Goal: Information Seeking & Learning: Learn about a topic

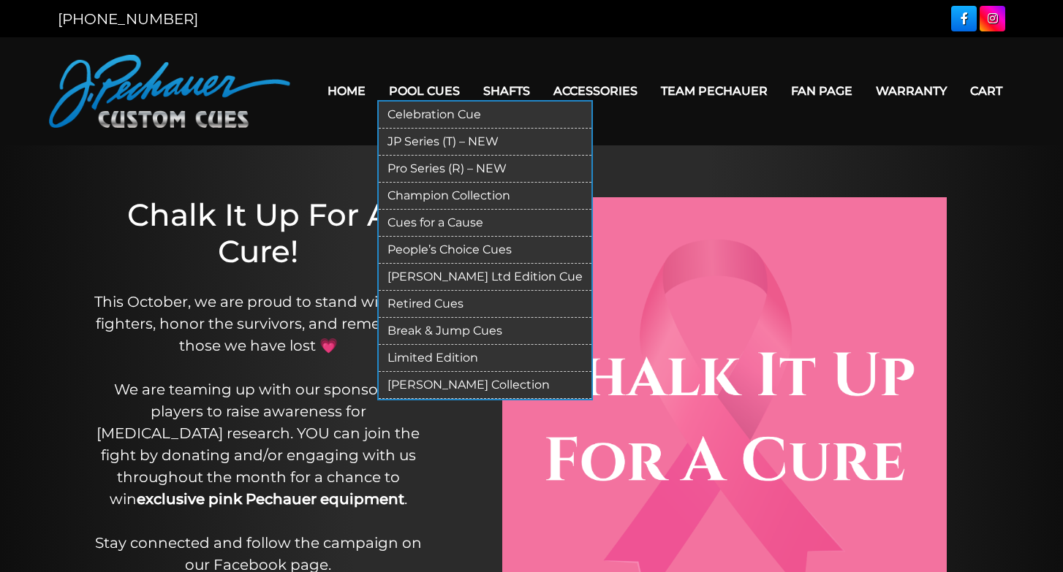
click at [394, 137] on link "JP Series (T) – NEW" at bounding box center [485, 142] width 213 height 27
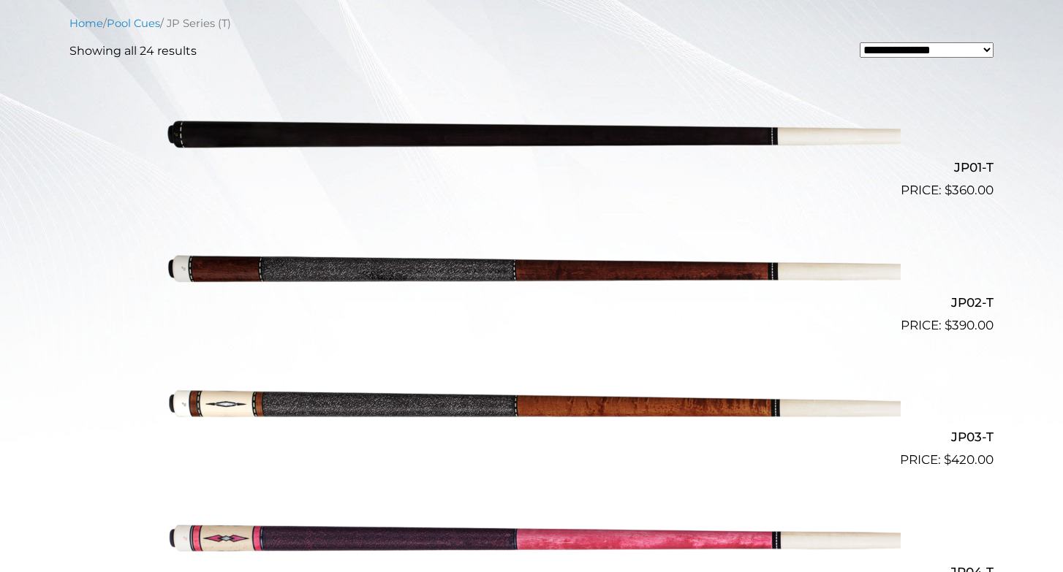
scroll to position [409, 0]
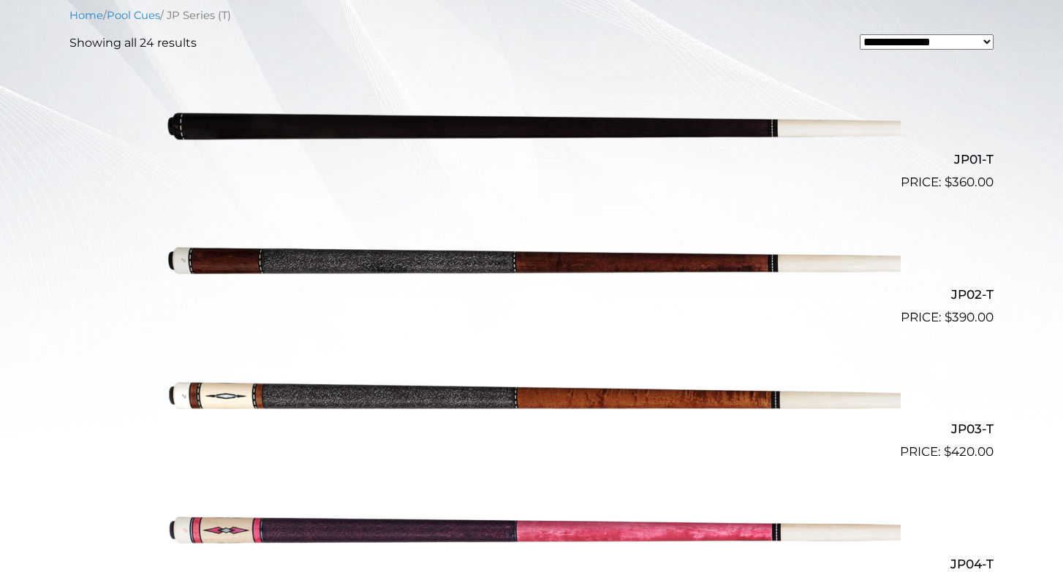
click at [486, 258] on img at bounding box center [531, 259] width 738 height 123
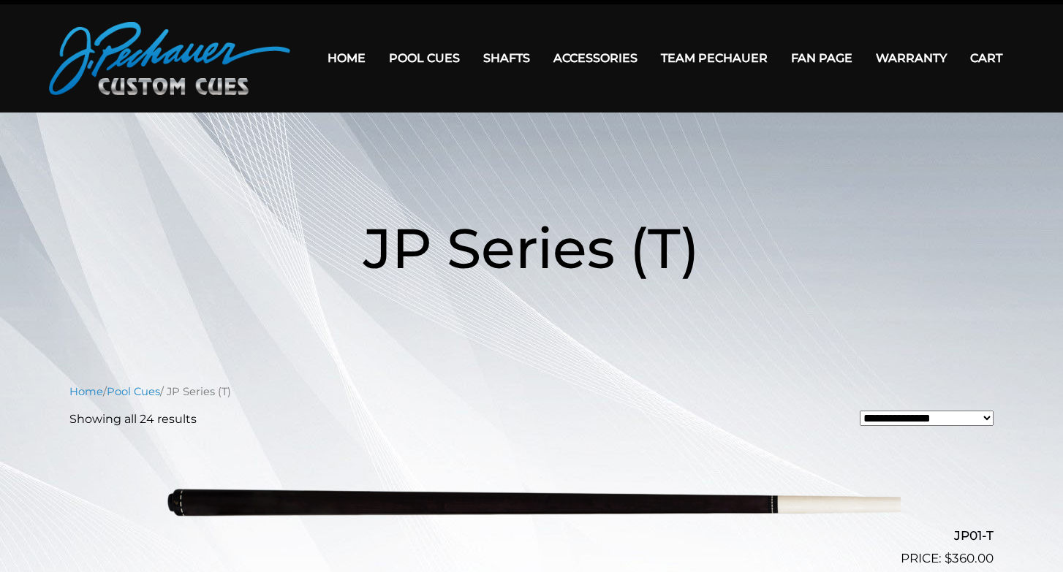
scroll to position [9, 0]
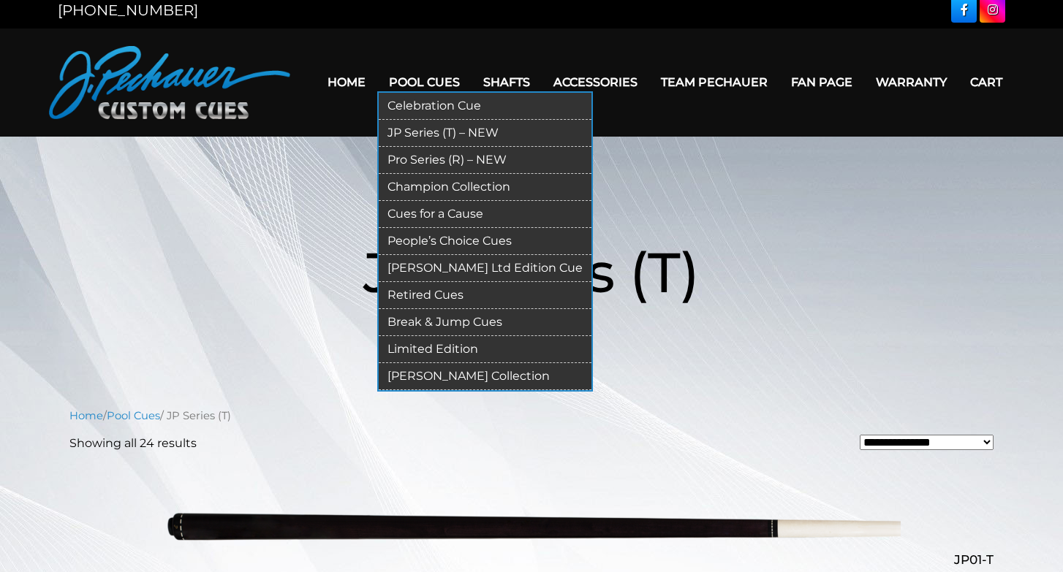
click at [395, 157] on link "Pro Series (R) – NEW" at bounding box center [485, 160] width 213 height 27
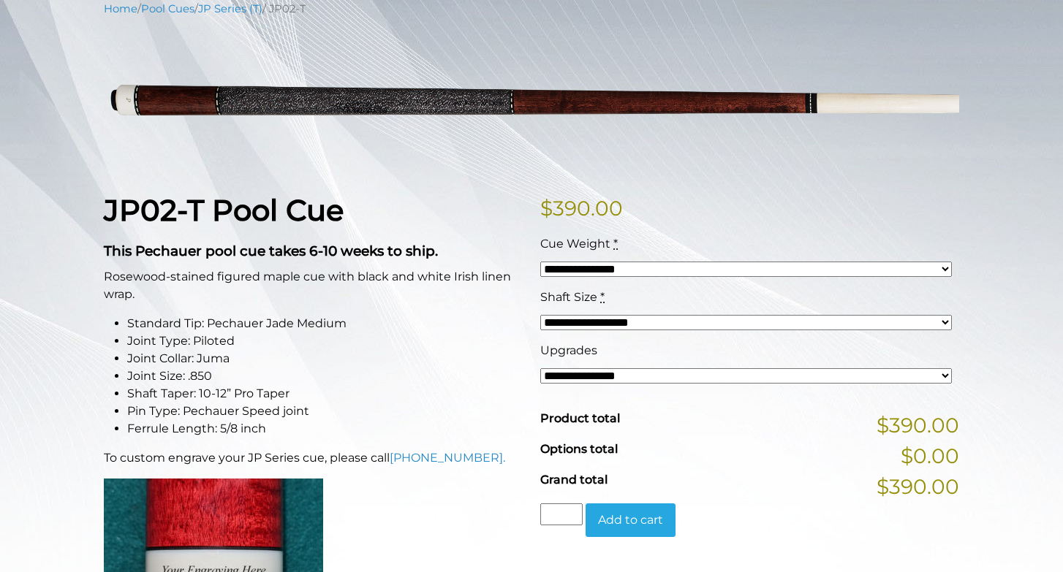
scroll to position [199, 0]
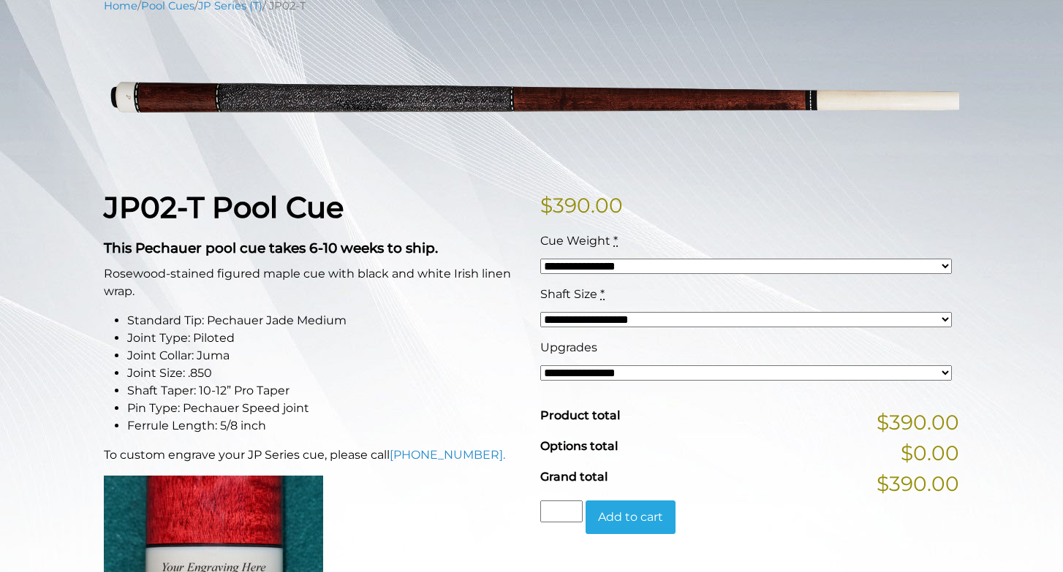
select select "*****"
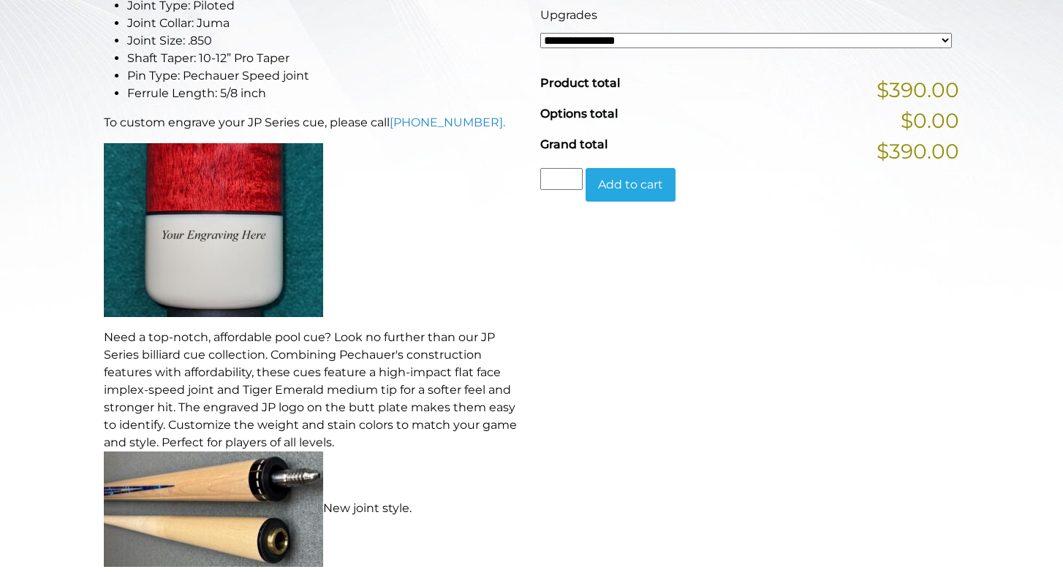
scroll to position [533, 0]
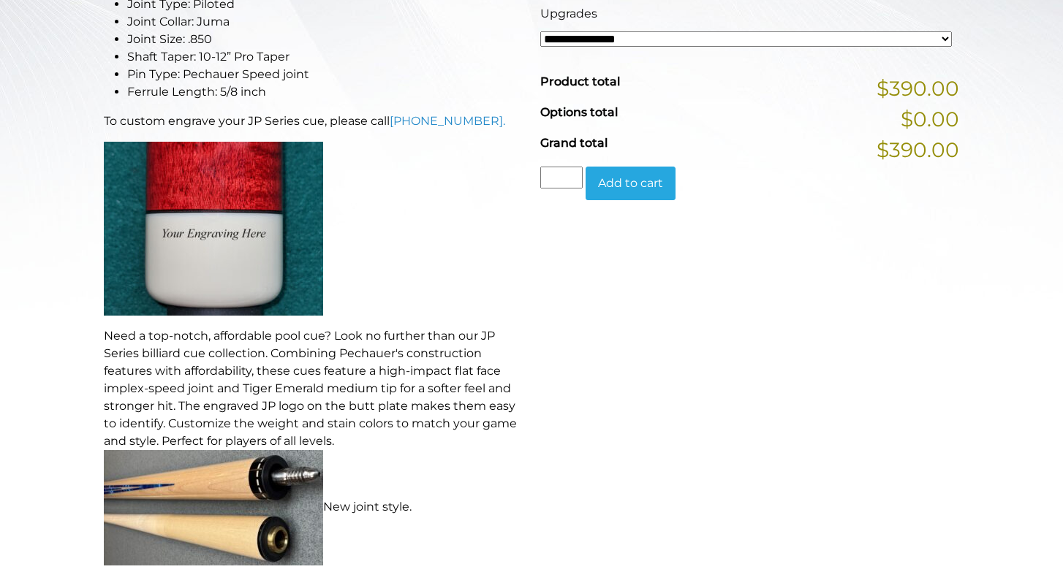
click at [251, 399] on p "Need a top-notch, affordable pool cue? Look no further than our JP Series billi…" at bounding box center [313, 446] width 419 height 238
click at [413, 401] on p "Need a top-notch, affordable pool cue? Look no further than our JP Series billi…" at bounding box center [313, 446] width 419 height 238
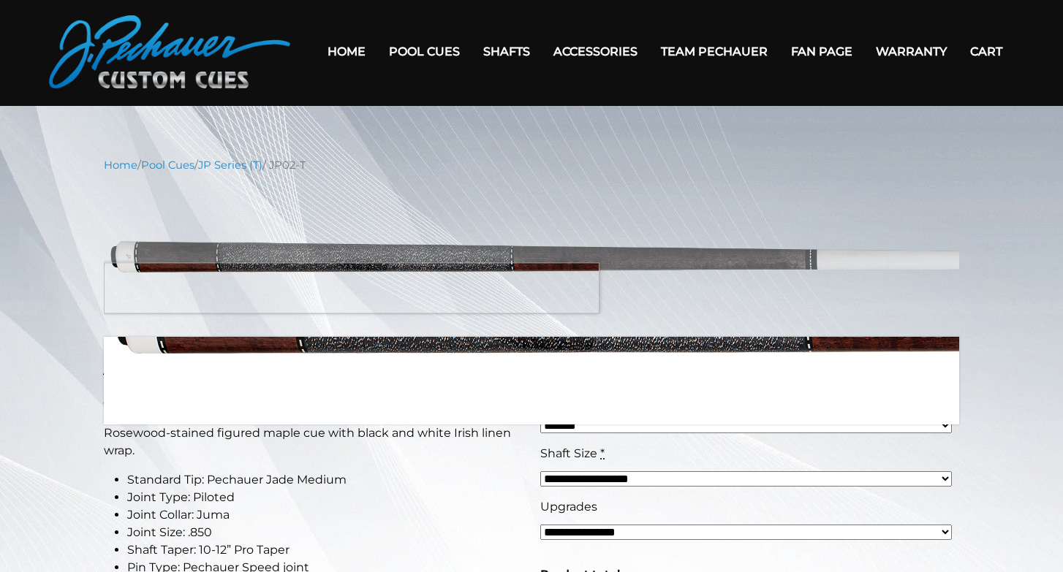
scroll to position [0, 0]
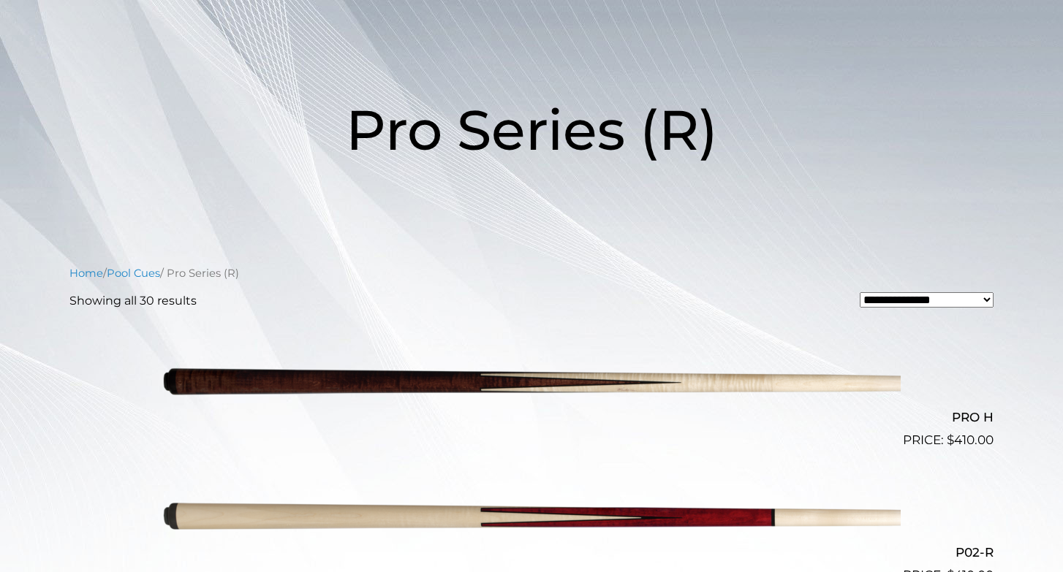
scroll to position [120, 0]
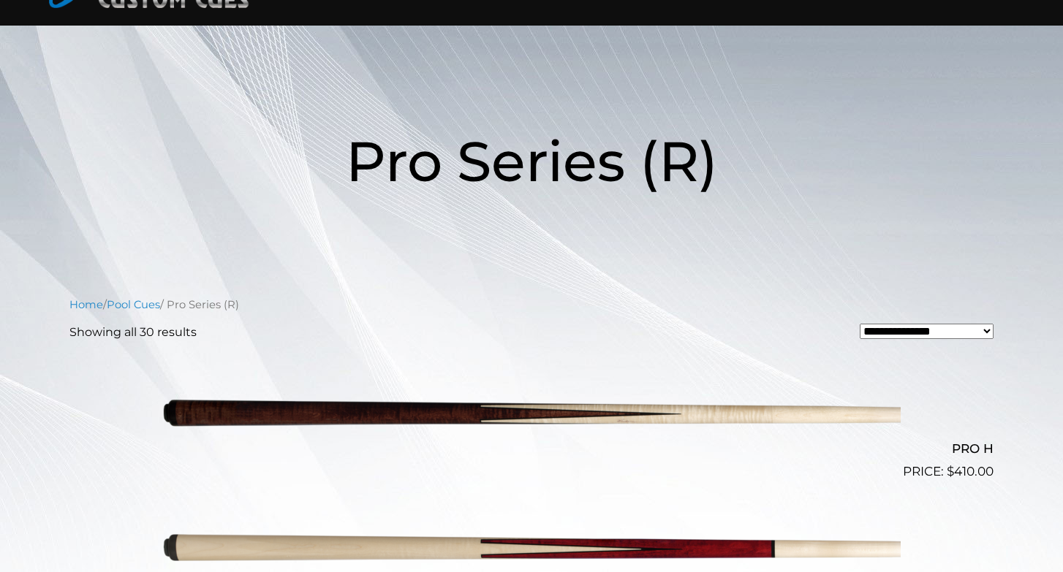
click at [421, 413] on img at bounding box center [531, 414] width 738 height 123
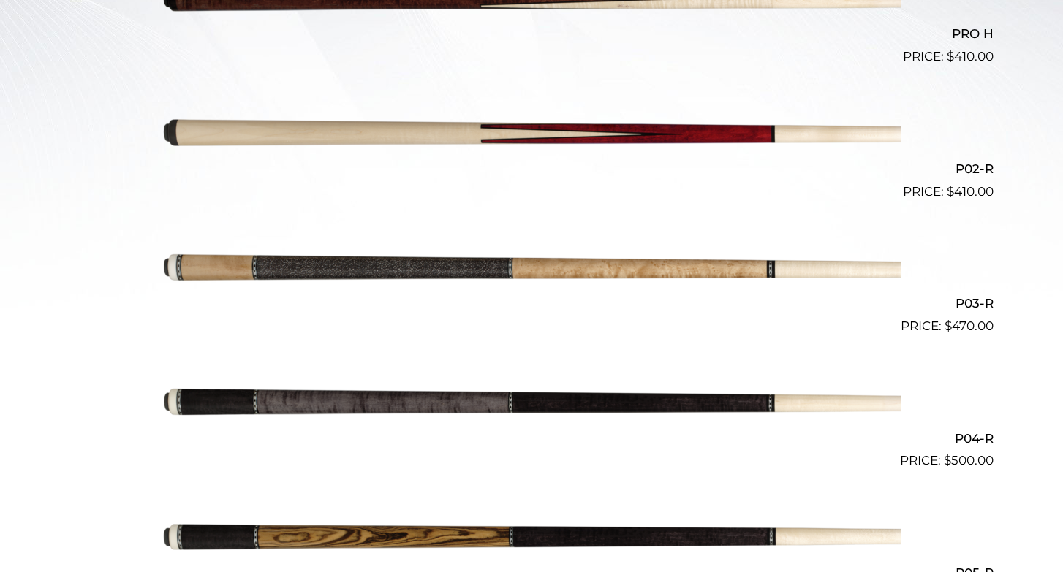
scroll to position [555, 0]
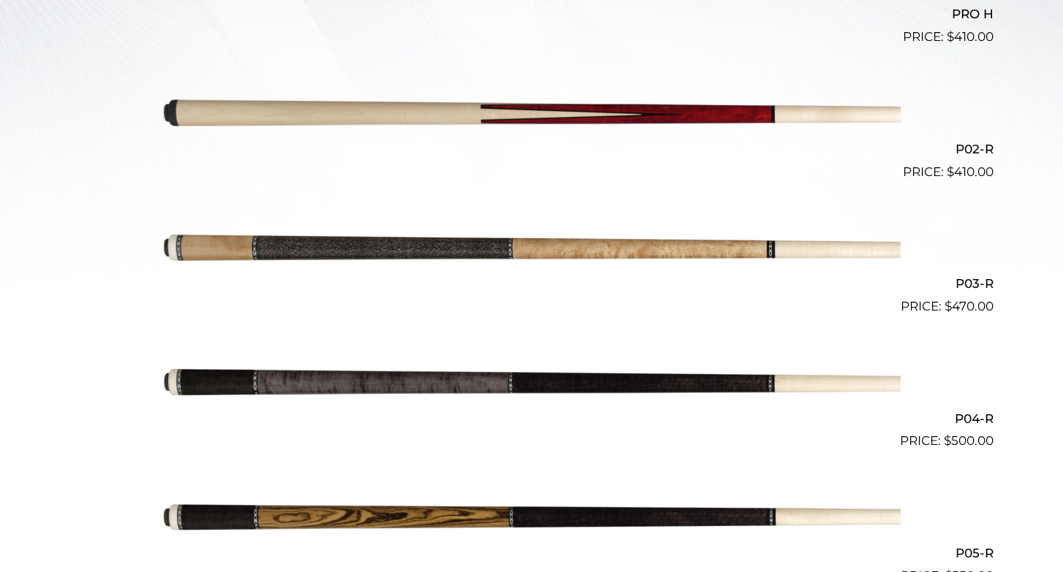
click at [507, 243] on img at bounding box center [531, 249] width 738 height 123
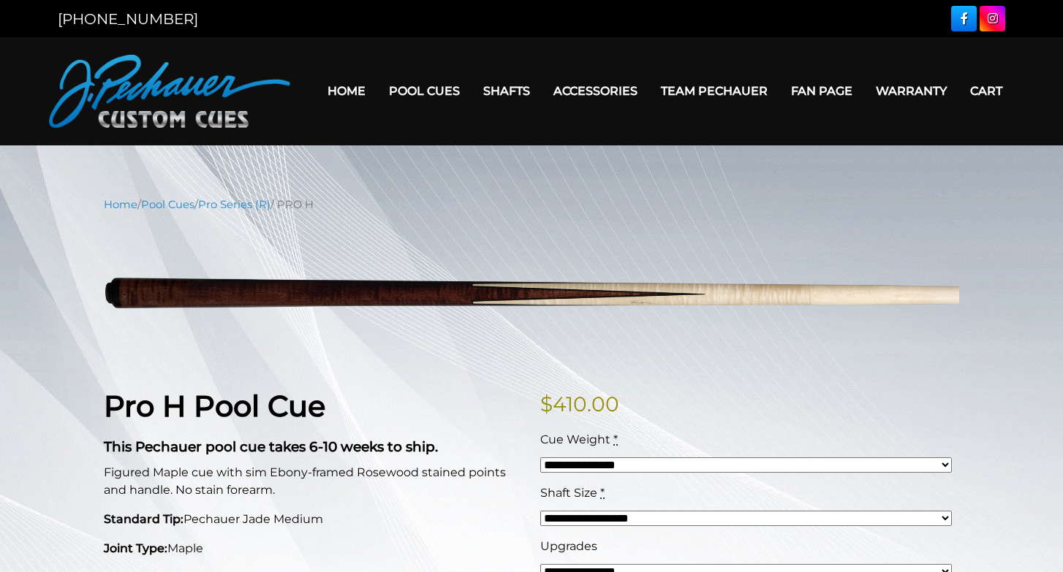
click at [421, 414] on h1 "Pro H Pool Cue" at bounding box center [313, 406] width 419 height 35
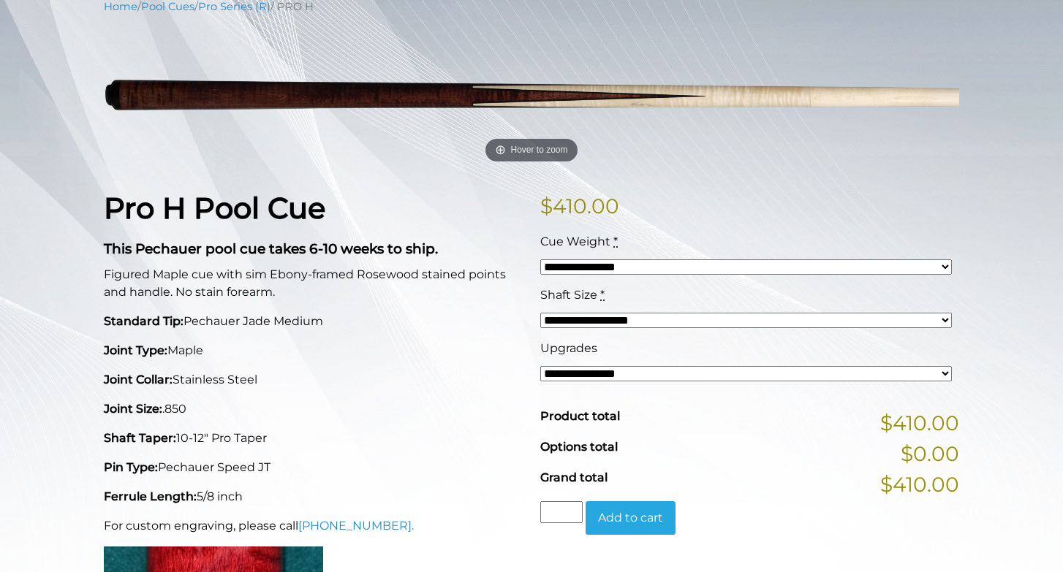
scroll to position [201, 0]
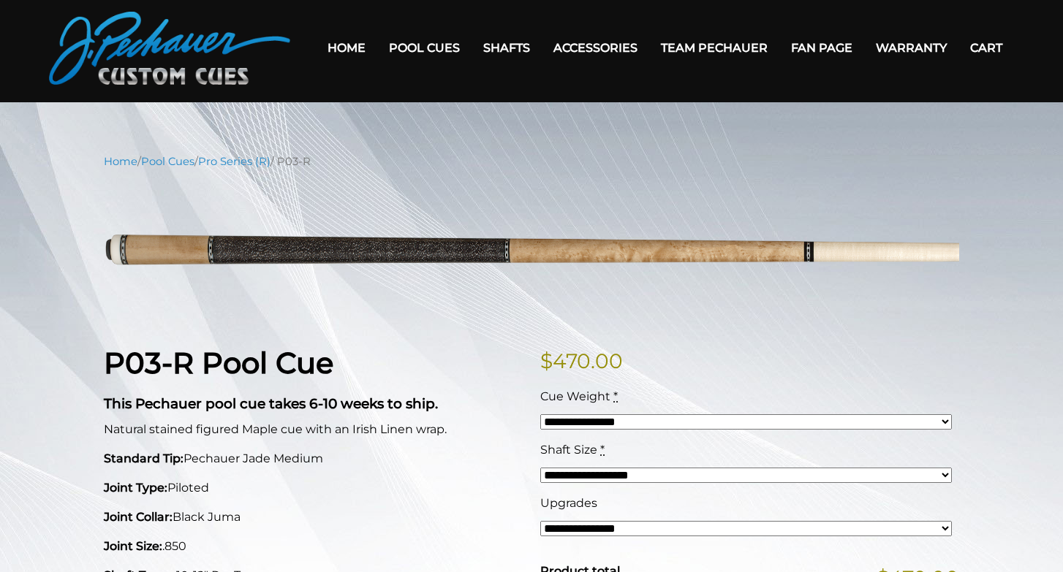
scroll to position [48, 0]
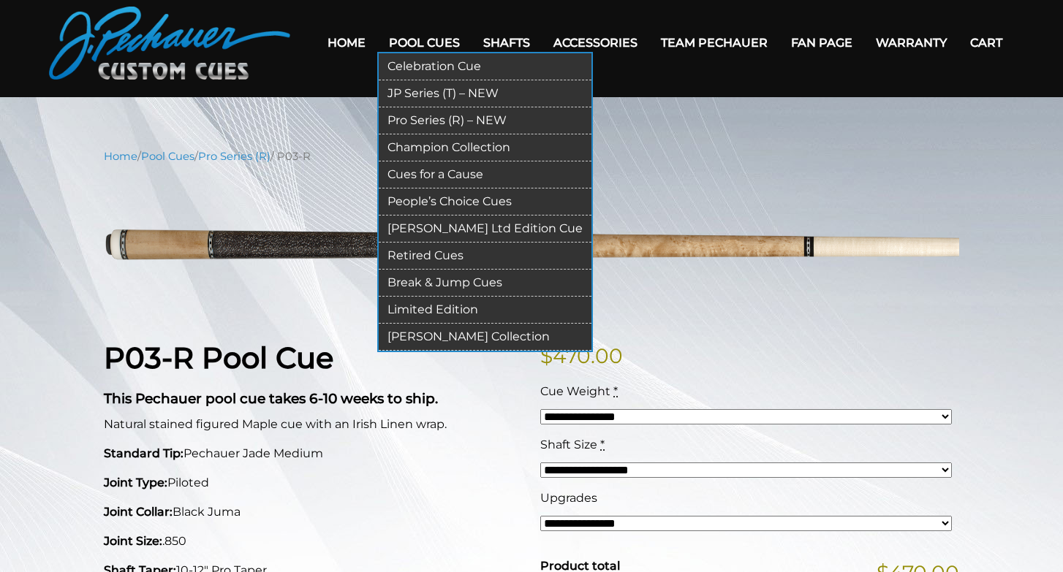
click at [398, 146] on link "Champion Collection" at bounding box center [485, 147] width 213 height 27
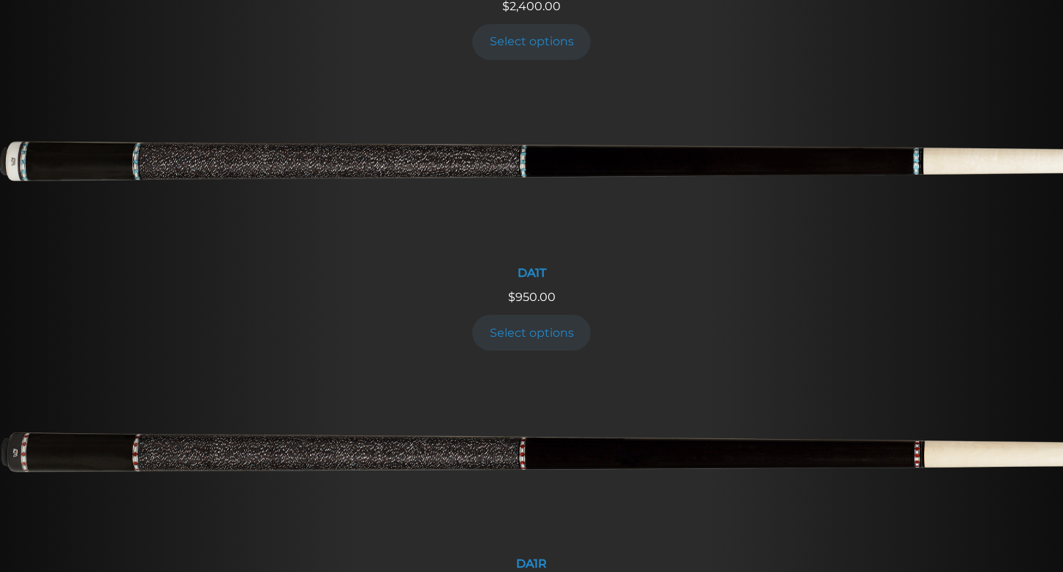
scroll to position [1352, 0]
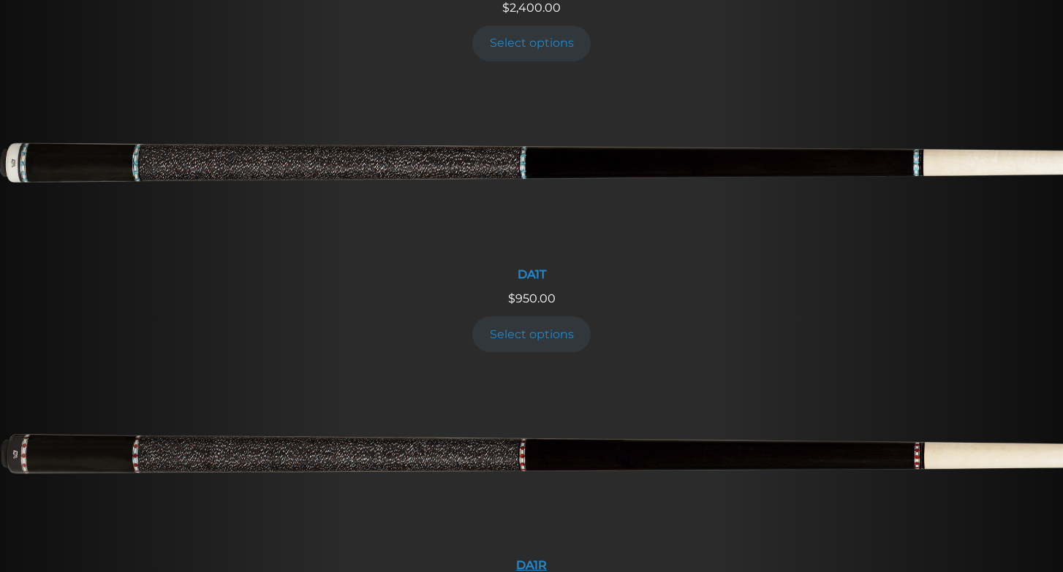
click at [509, 373] on img at bounding box center [531, 461] width 1063 height 177
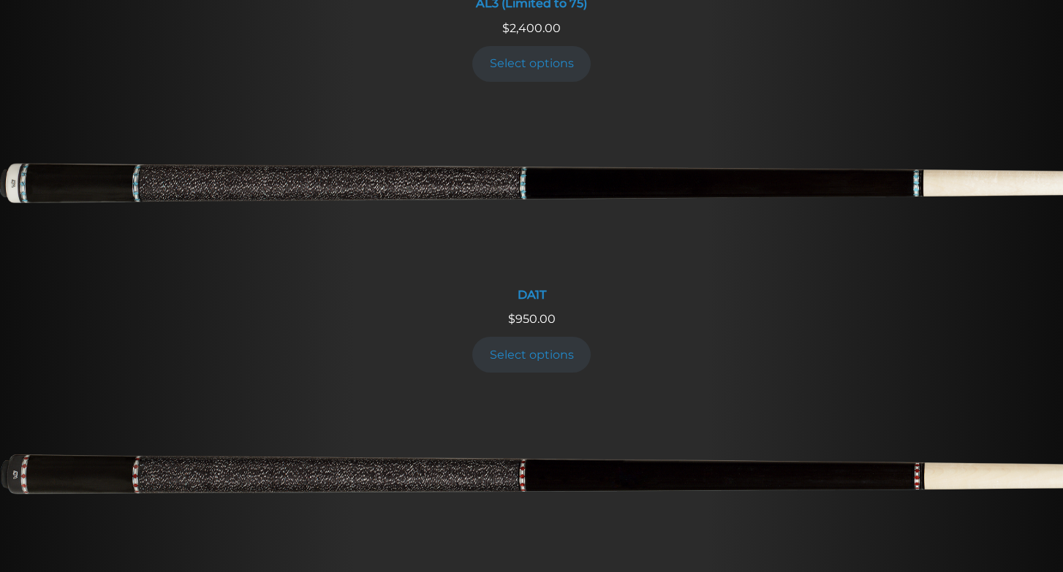
scroll to position [1321, 0]
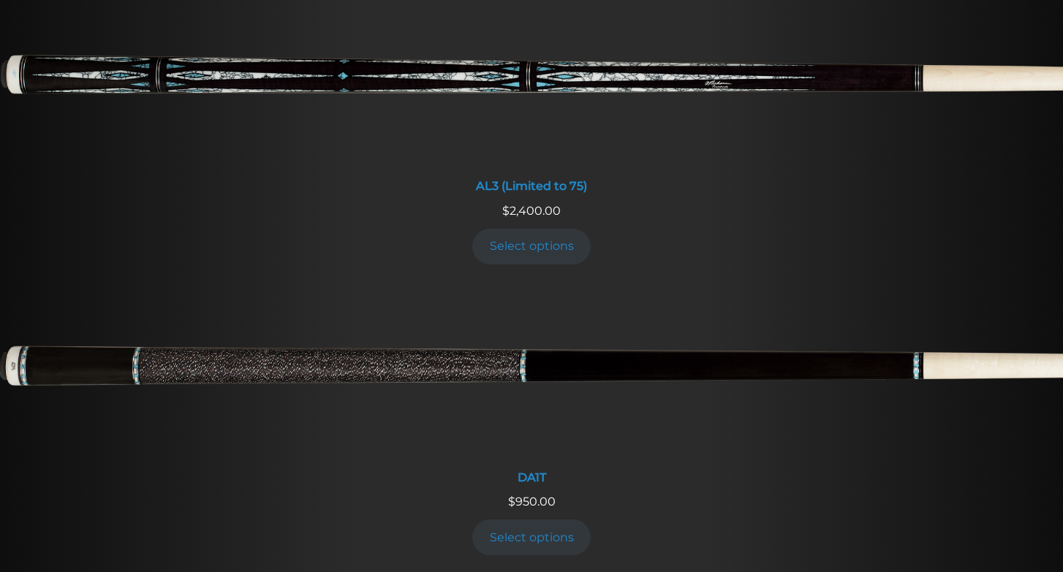
scroll to position [1151, 0]
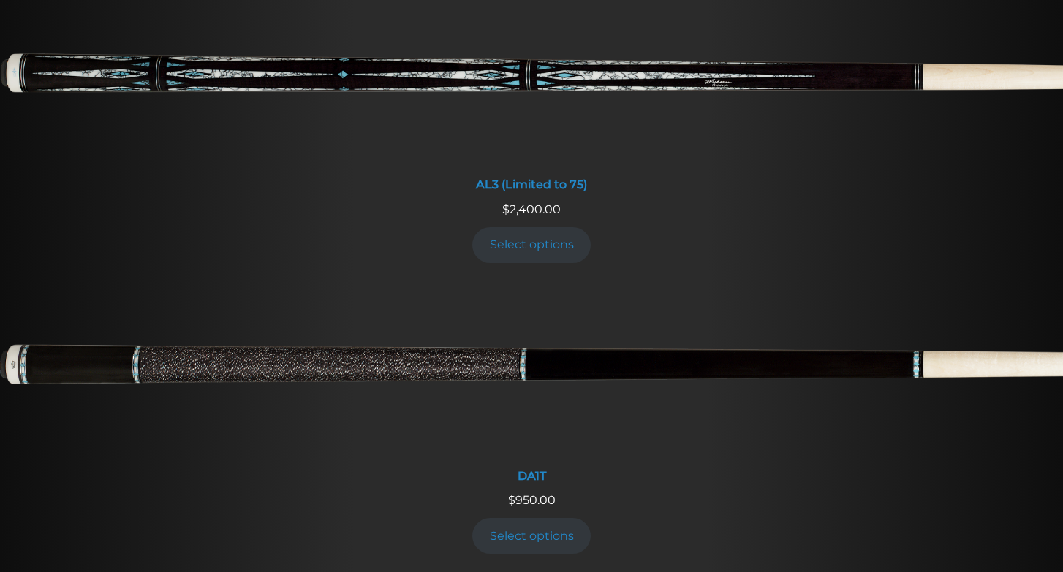
click at [531, 518] on link "Select options" at bounding box center [531, 536] width 118 height 36
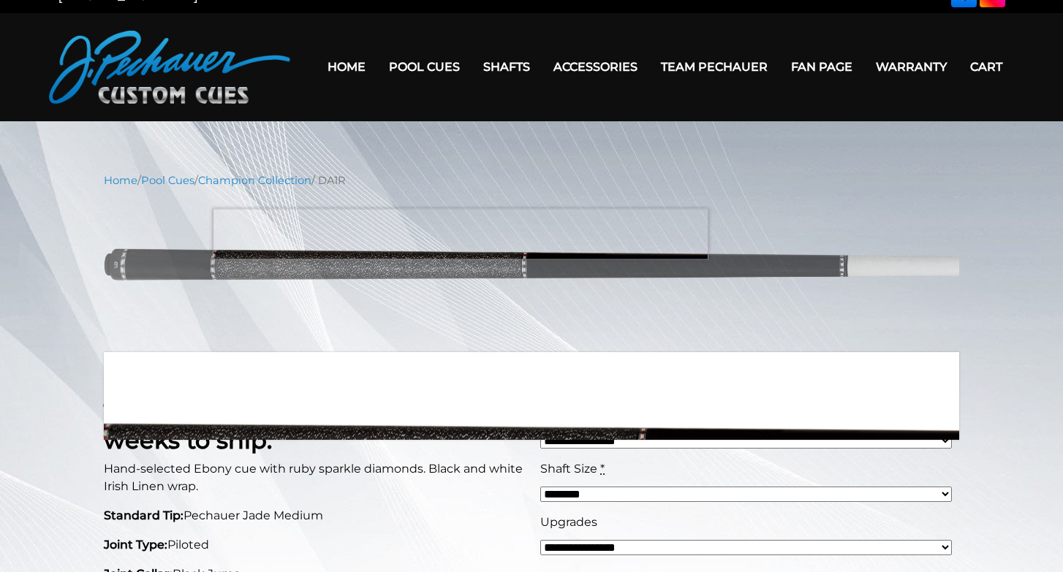
scroll to position [21, 0]
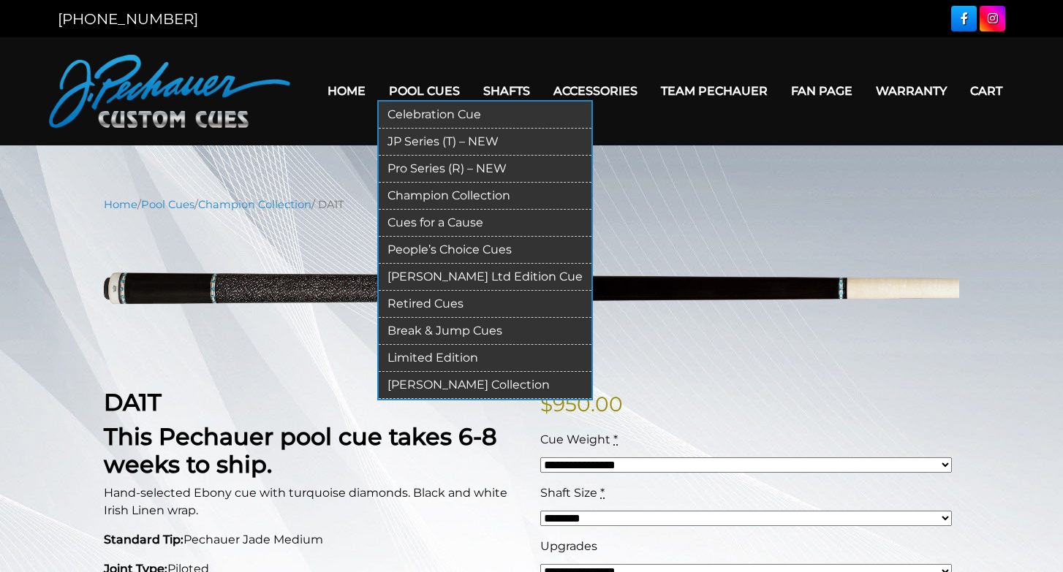
click at [397, 303] on link "Retired Cues" at bounding box center [485, 304] width 213 height 27
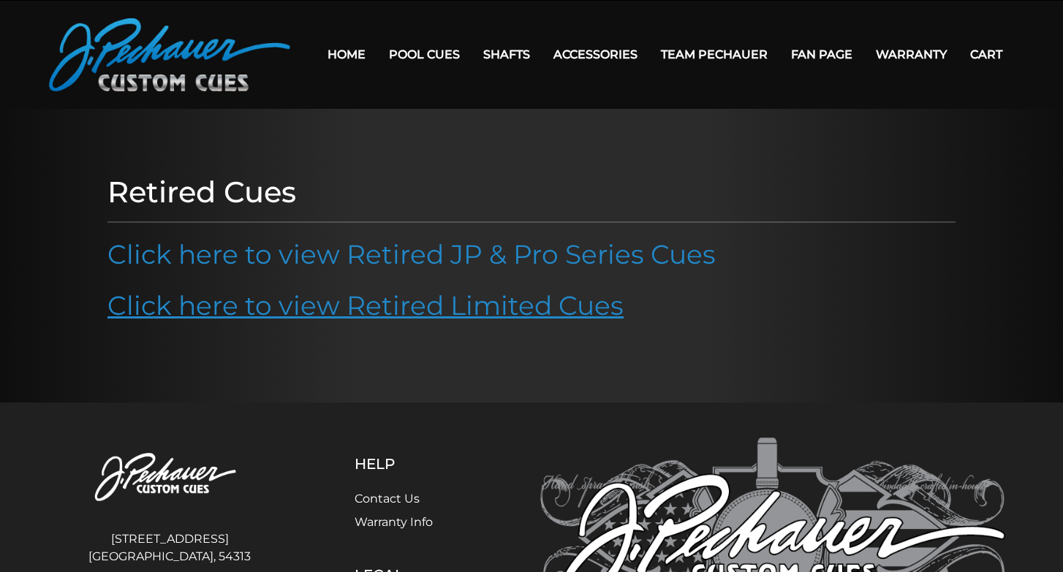
scroll to position [37, 0]
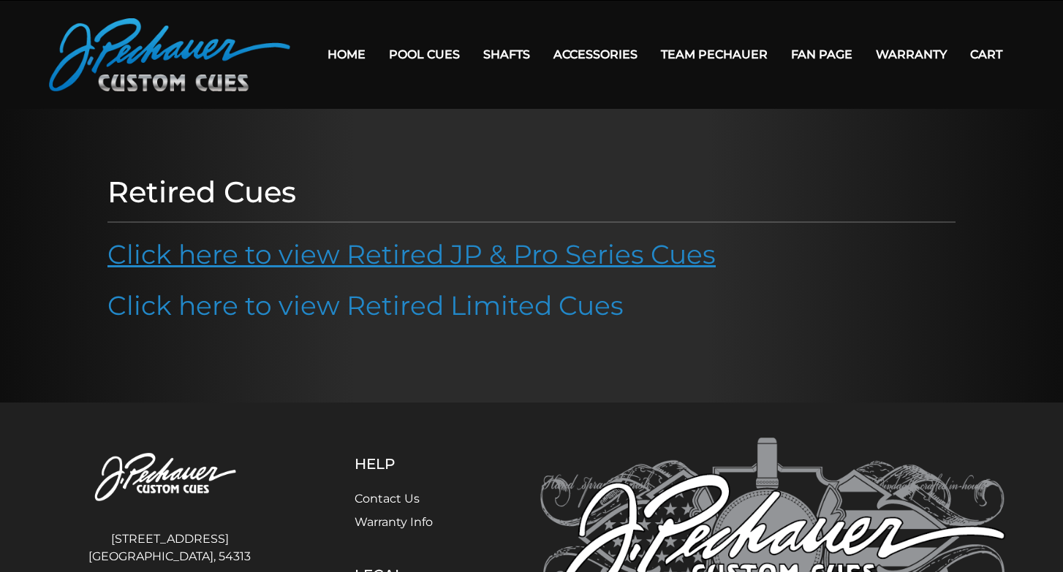
click at [355, 258] on link "Click here to view Retired JP & Pro Series Cues" at bounding box center [411, 254] width 608 height 32
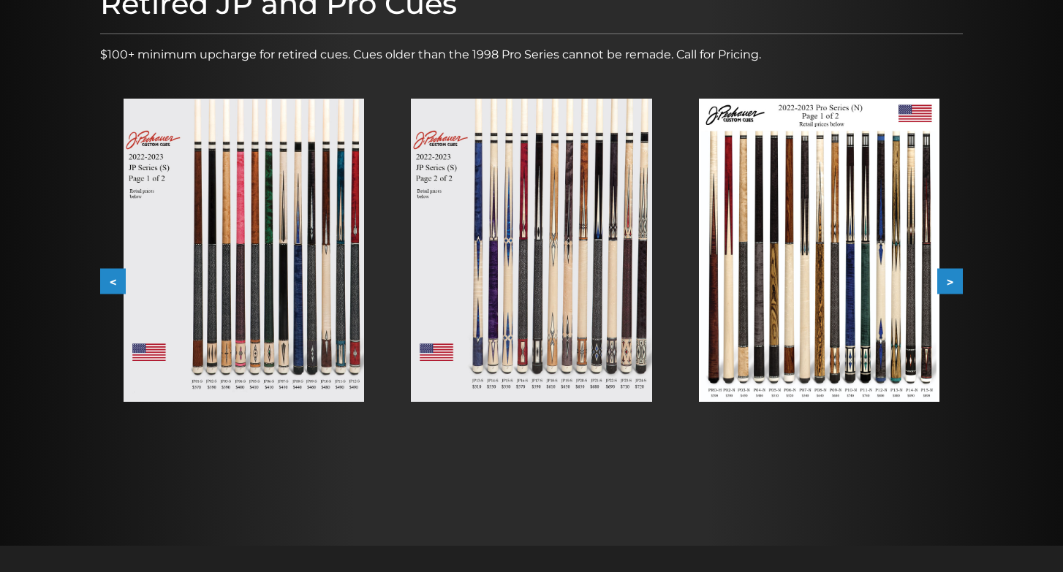
scroll to position [227, 0]
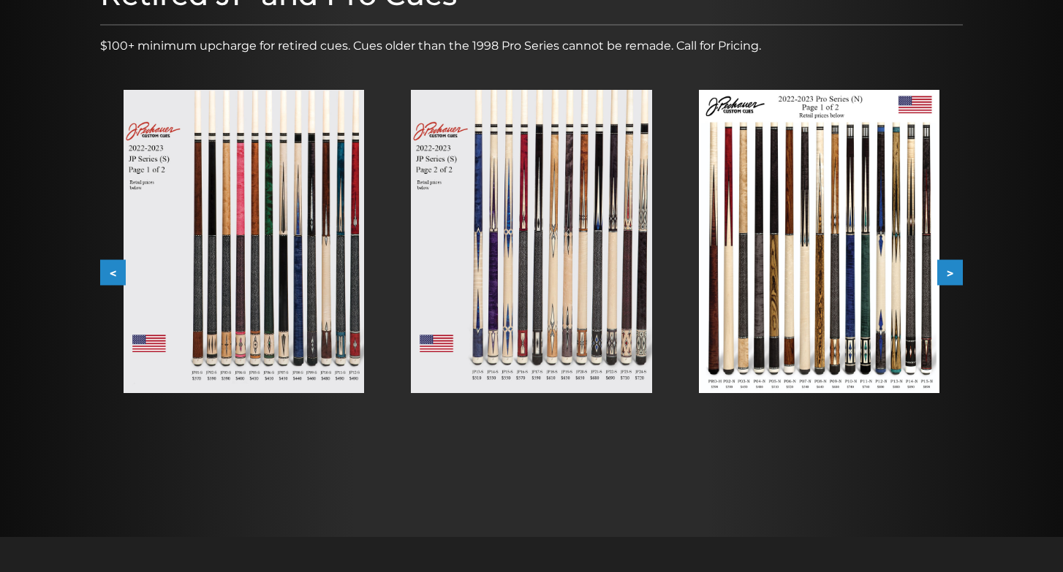
click at [526, 360] on img at bounding box center [531, 241] width 240 height 303
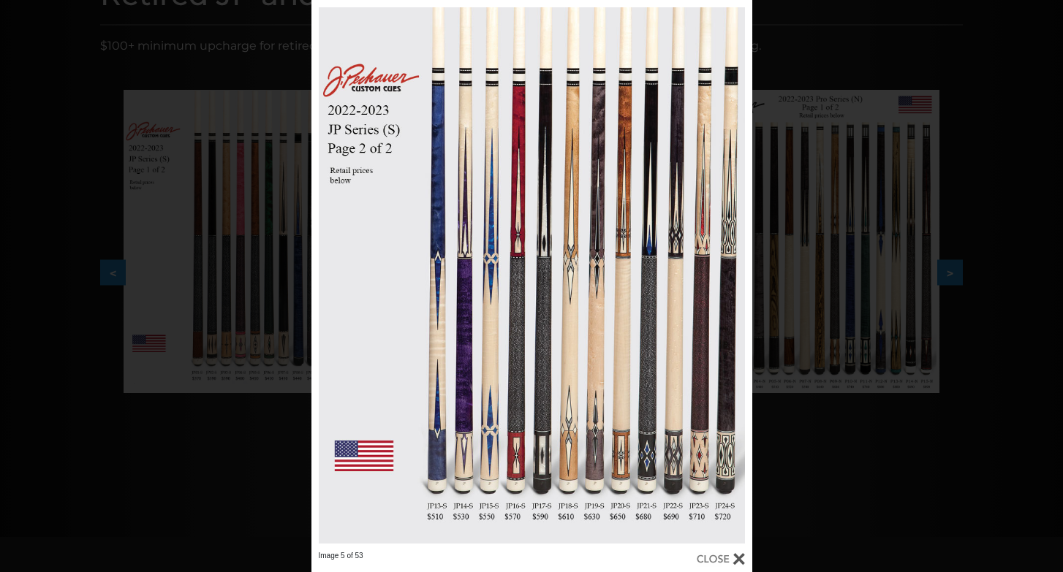
click at [726, 557] on div at bounding box center [721, 559] width 48 height 16
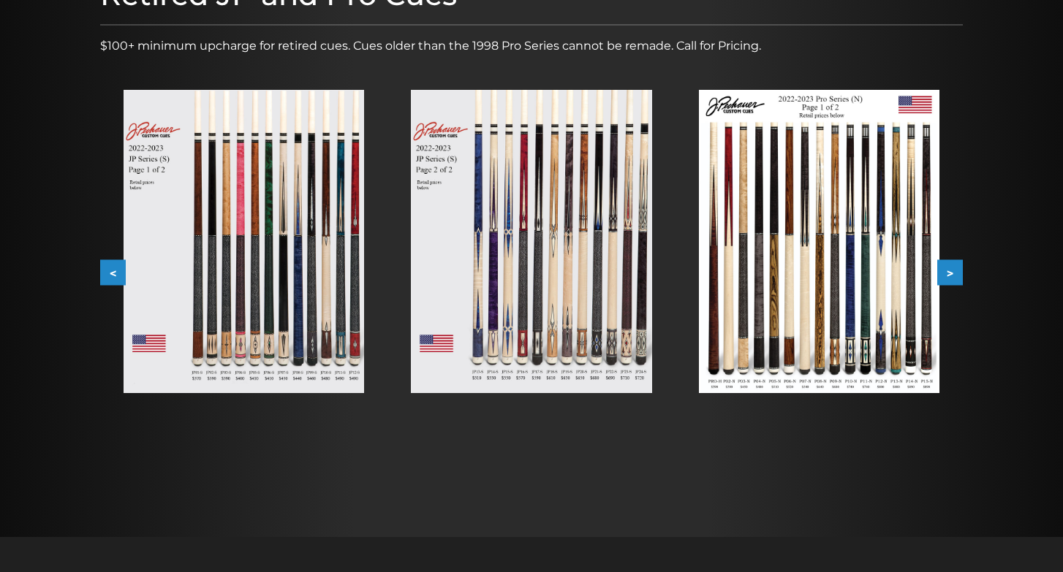
click at [270, 324] on img at bounding box center [244, 241] width 240 height 303
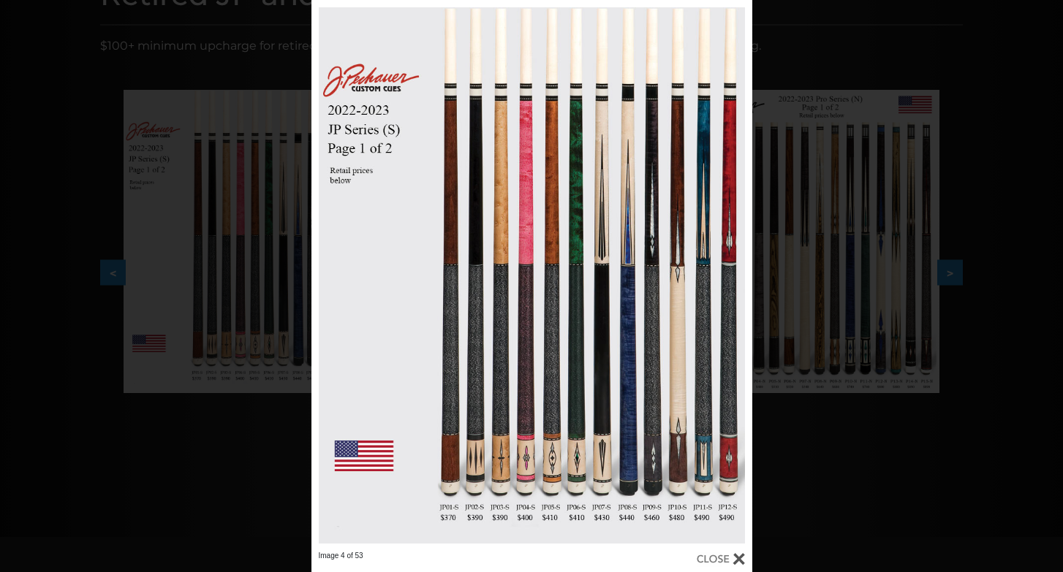
click at [717, 556] on div at bounding box center [721, 559] width 48 height 16
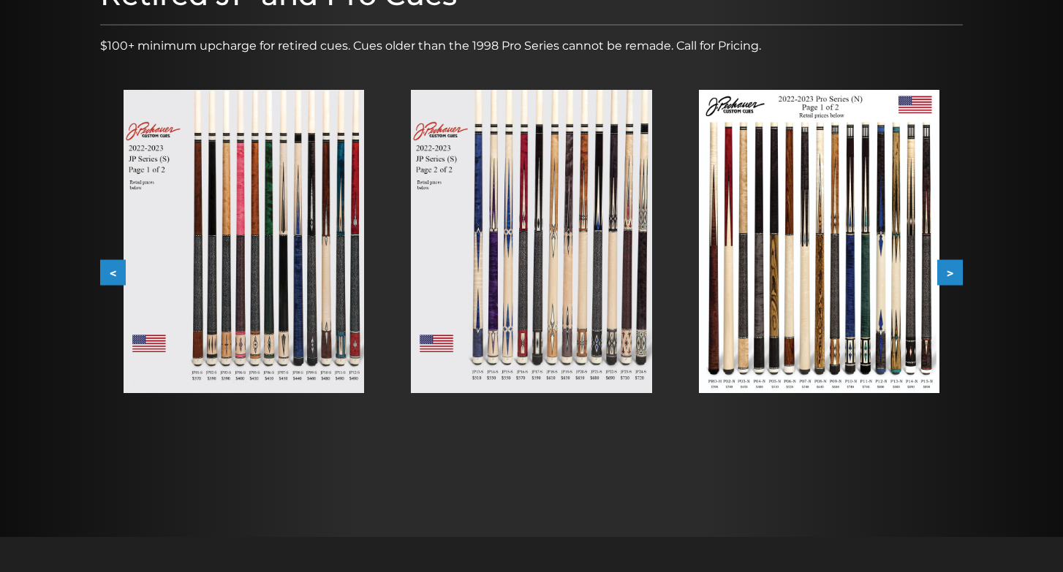
click at [950, 270] on button ">" at bounding box center [950, 273] width 26 height 26
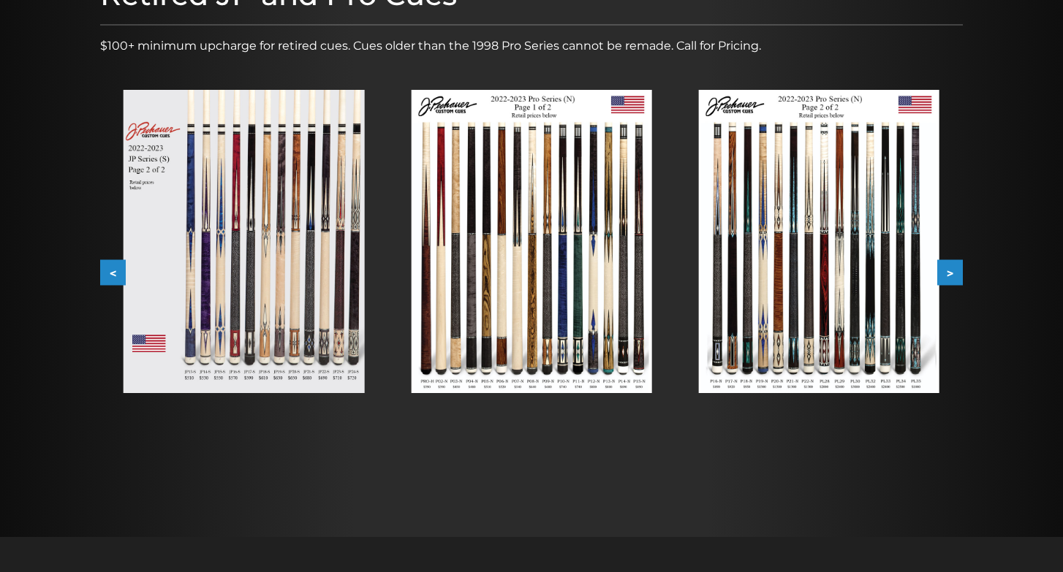
click at [950, 271] on button ">" at bounding box center [950, 273] width 26 height 26
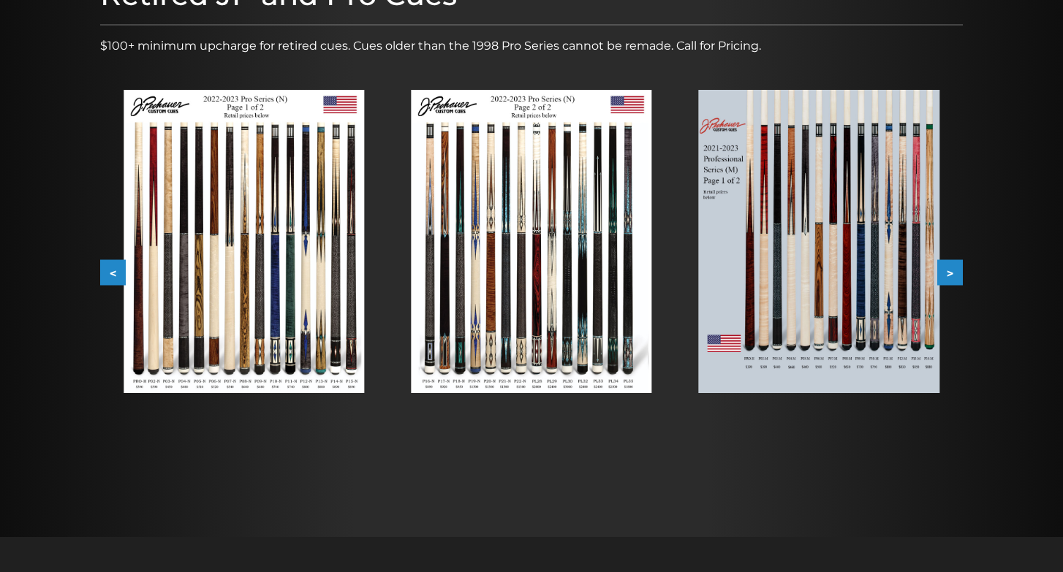
click at [529, 335] on img at bounding box center [531, 241] width 240 height 303
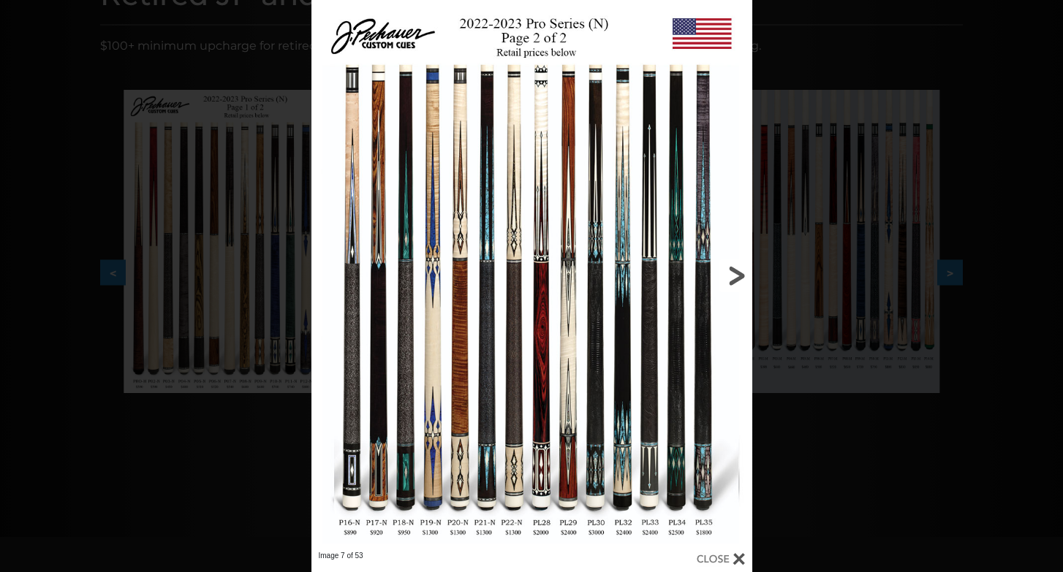
click at [735, 275] on link at bounding box center [652, 275] width 198 height 551
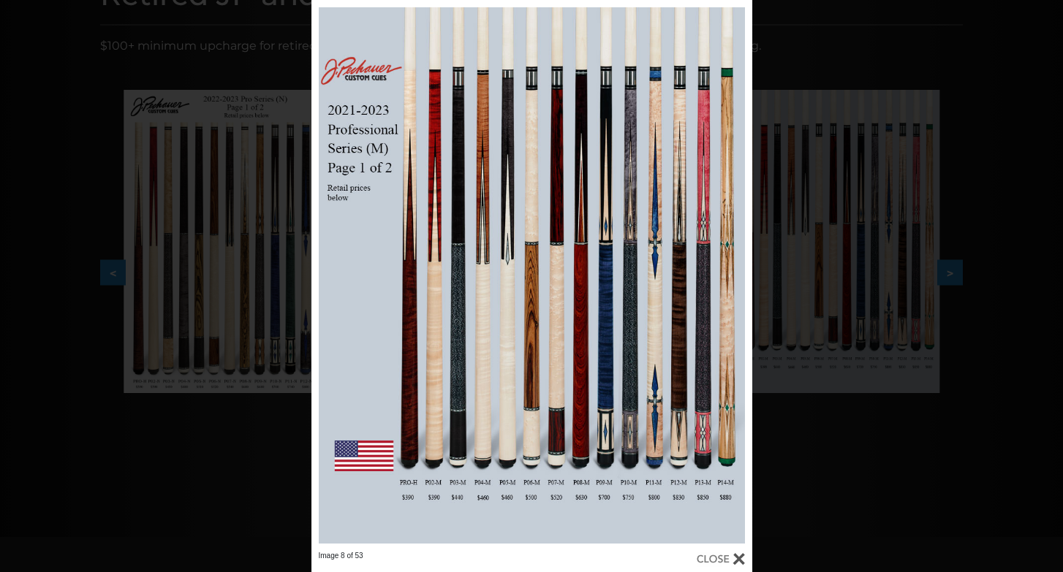
click at [720, 560] on div at bounding box center [721, 559] width 48 height 16
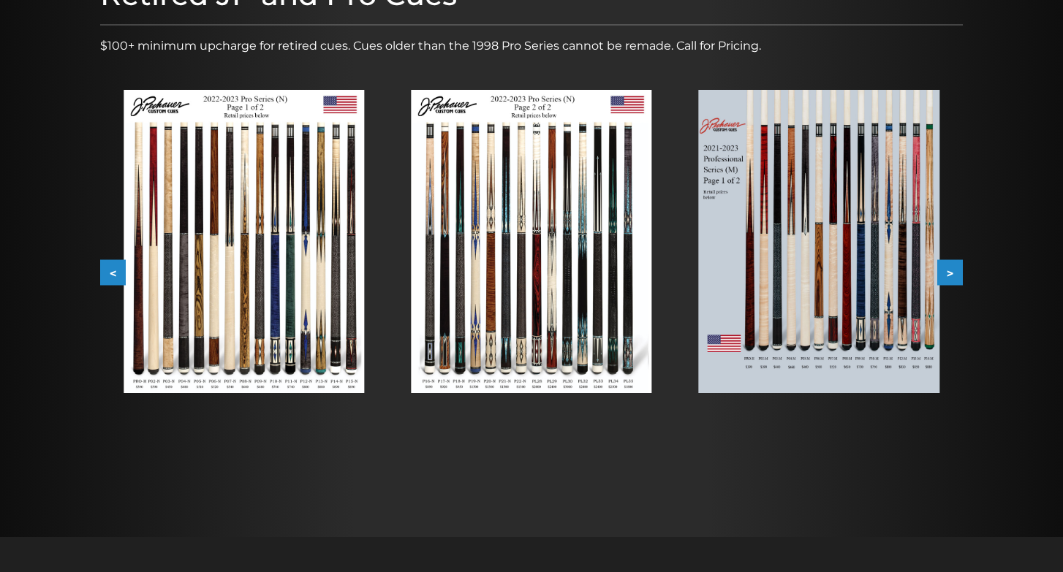
click at [833, 294] on img at bounding box center [819, 241] width 240 height 303
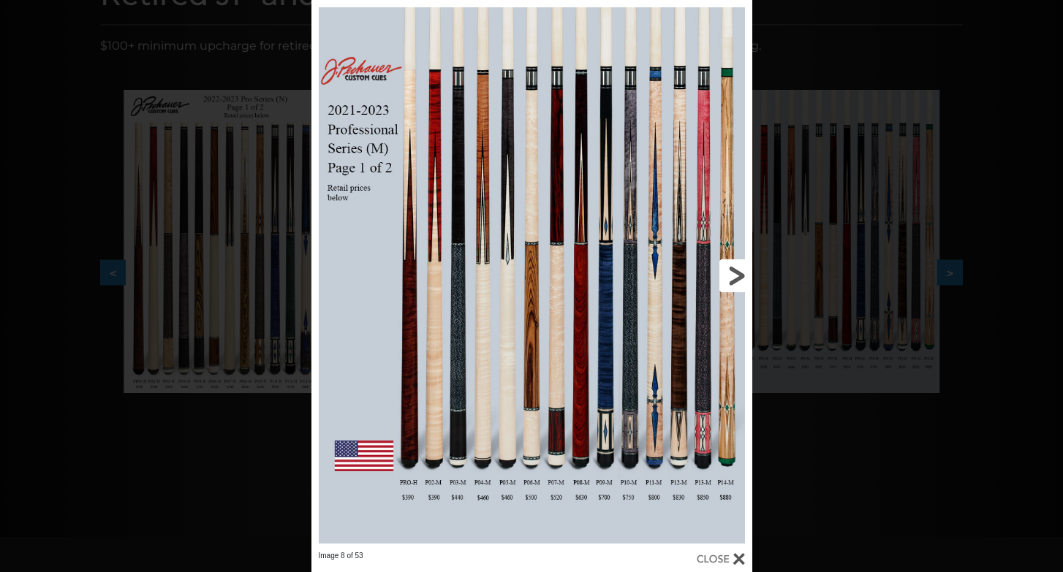
click at [729, 272] on link at bounding box center [652, 275] width 198 height 551
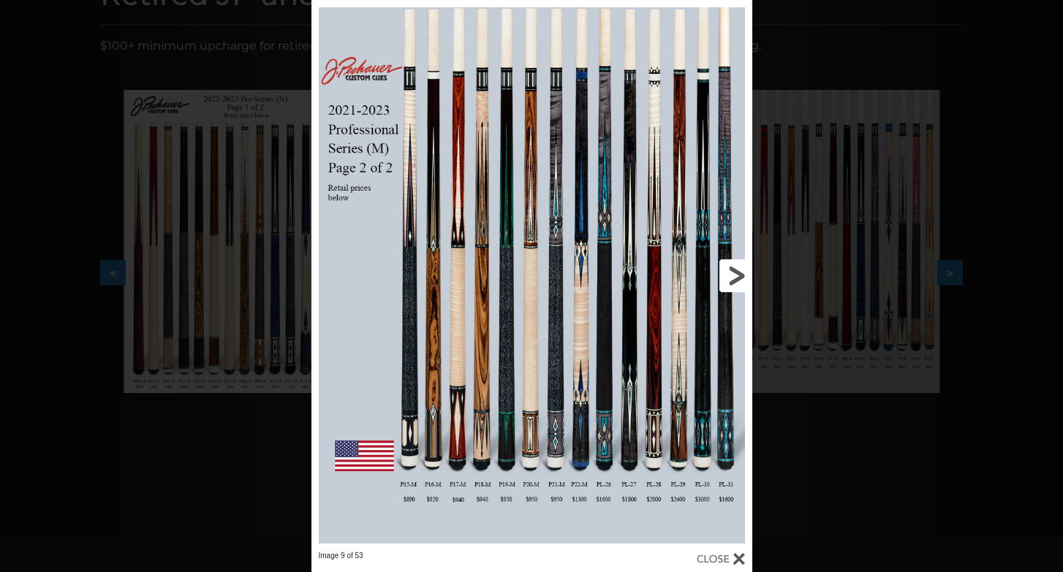
click at [738, 273] on link at bounding box center [652, 275] width 198 height 551
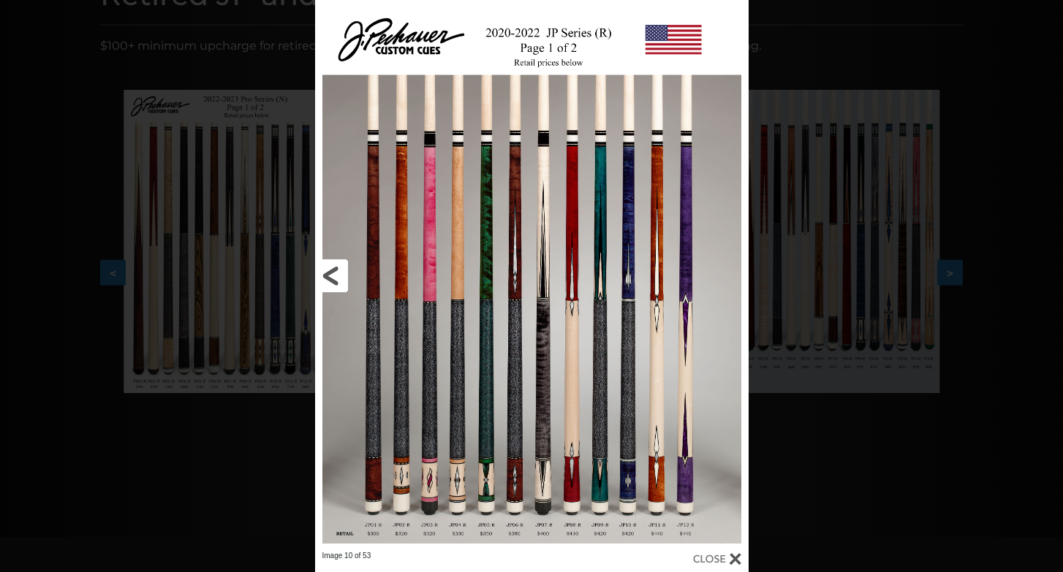
click at [327, 270] on link at bounding box center [412, 275] width 195 height 551
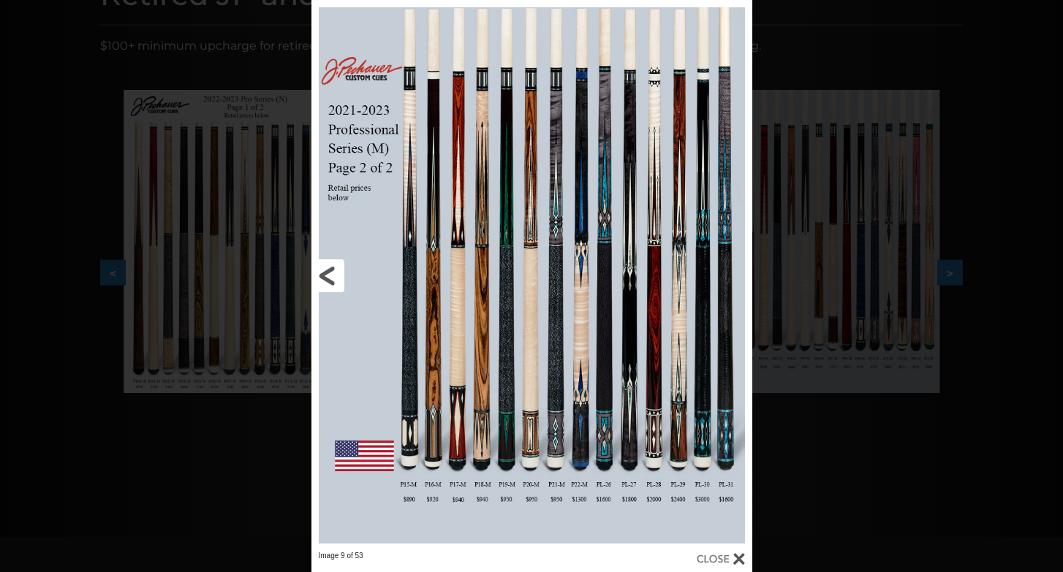
drag, startPoint x: 504, startPoint y: 417, endPoint x: 496, endPoint y: 393, distance: 24.7
click at [502, 403] on link at bounding box center [410, 275] width 198 height 551
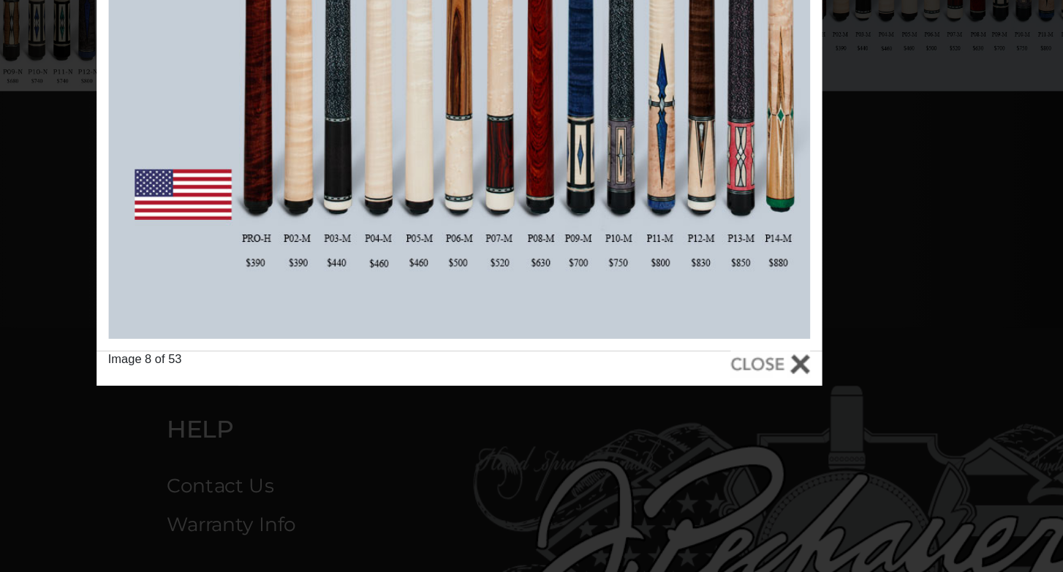
scroll to position [354, 0]
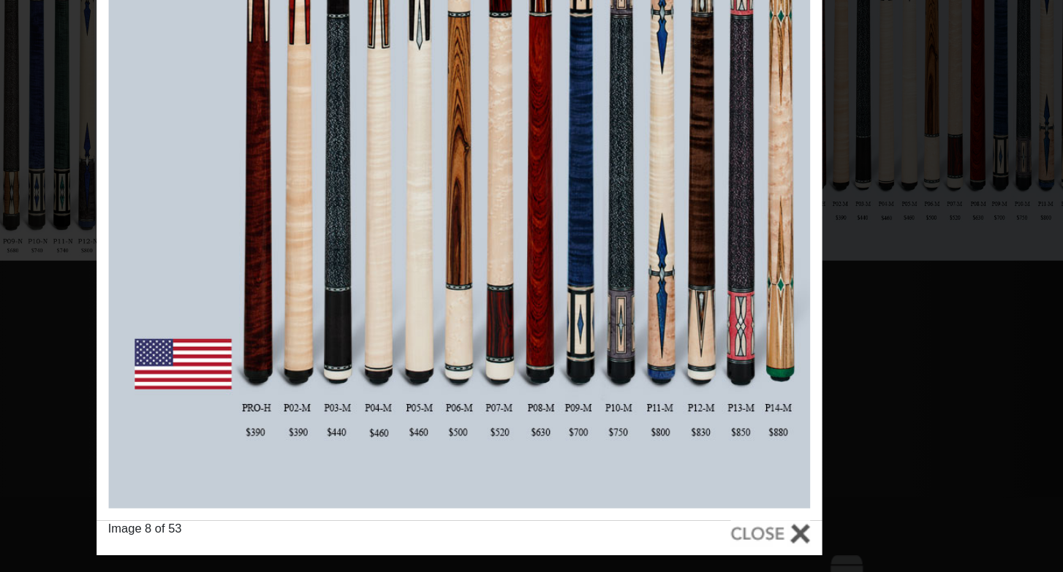
click at [697, 424] on div at bounding box center [721, 432] width 48 height 16
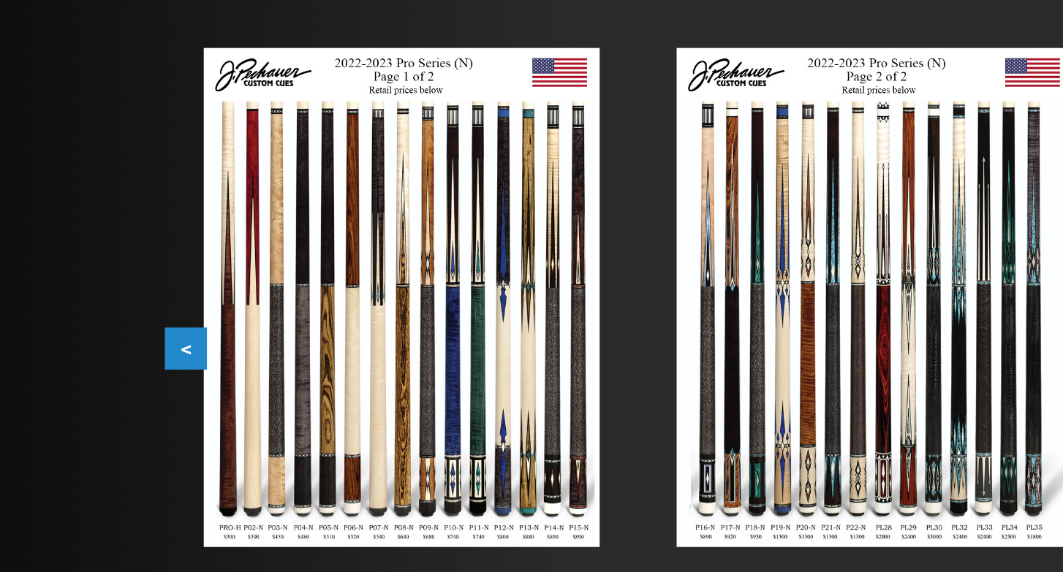
scroll to position [287, 0]
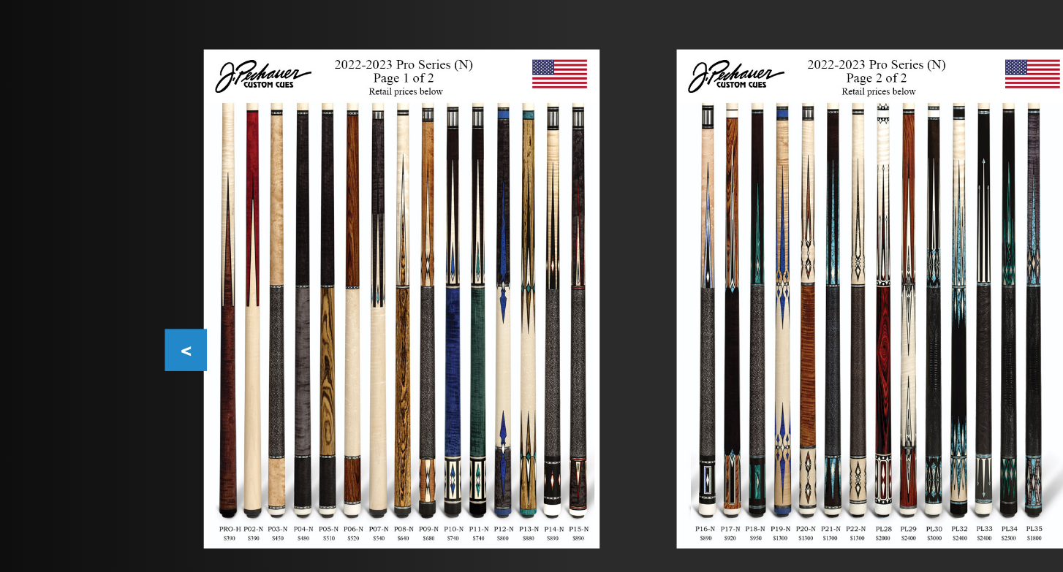
click at [243, 304] on img at bounding box center [244, 181] width 240 height 303
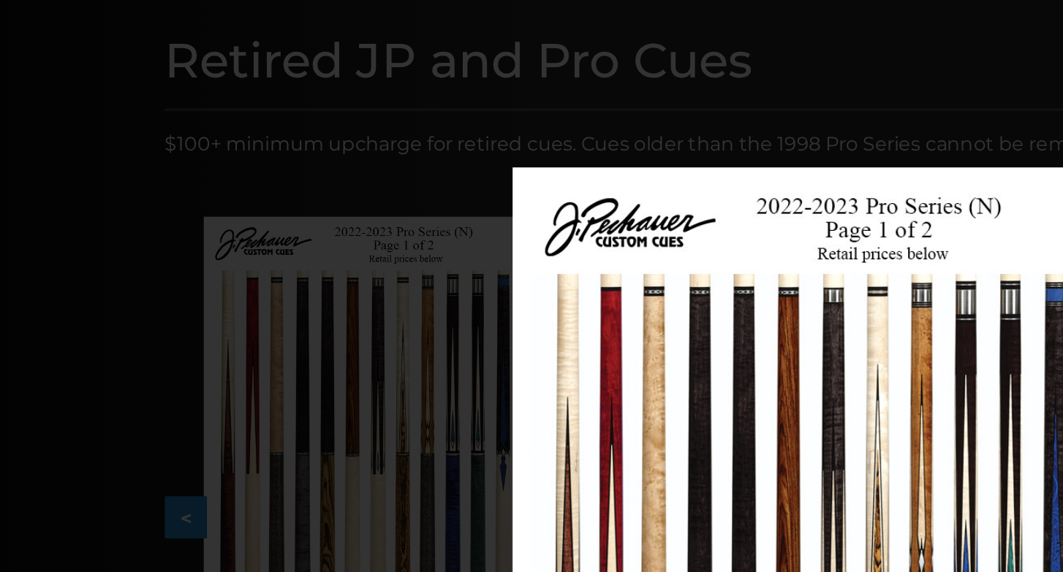
scroll to position [184, 0]
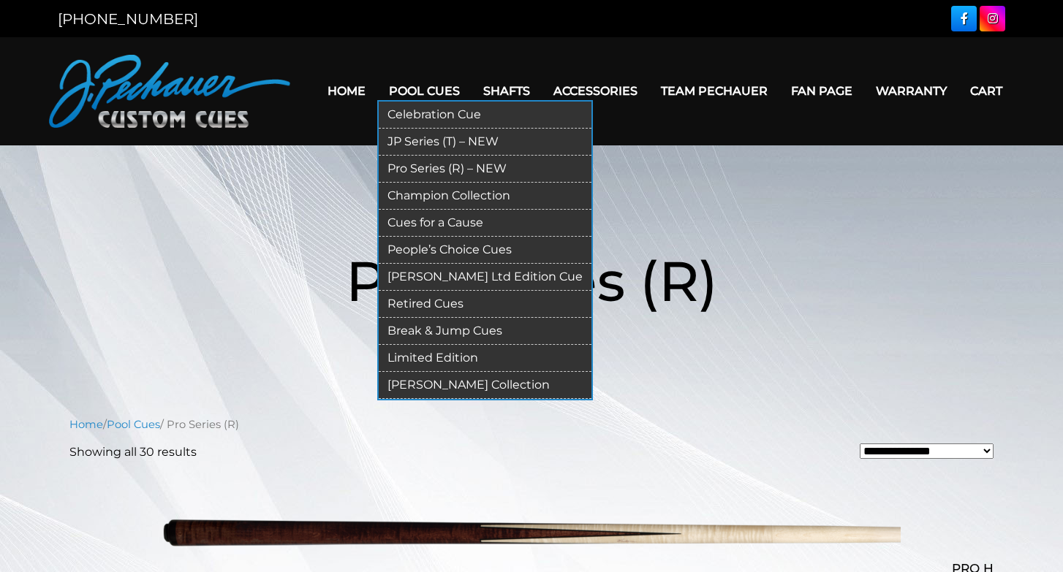
click at [402, 300] on link "Retired Cues" at bounding box center [485, 304] width 213 height 27
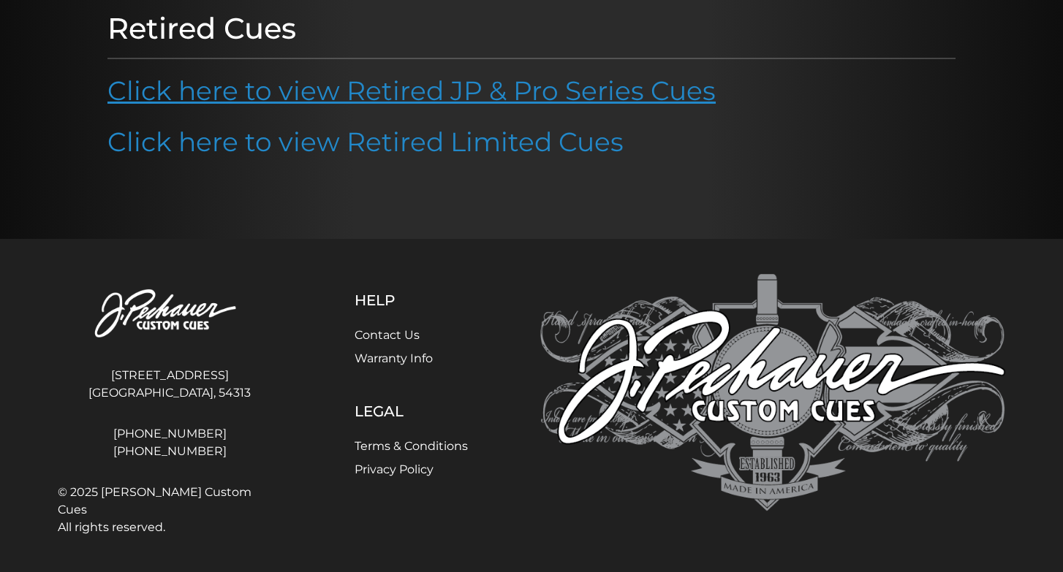
scroll to position [200, 0]
click at [375, 94] on link "Click here to view Retired JP & Pro Series Cues" at bounding box center [411, 91] width 608 height 32
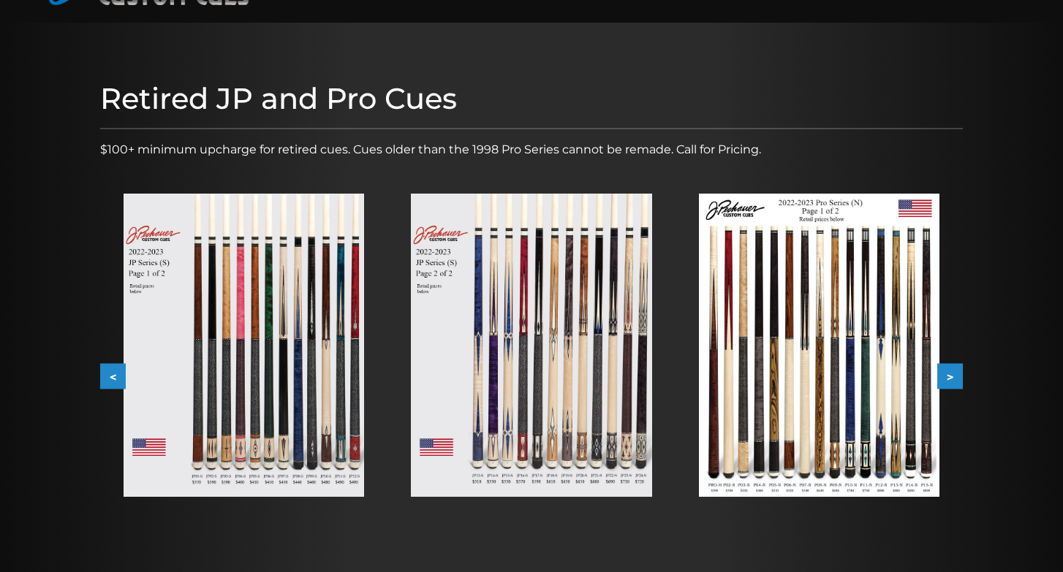
scroll to position [140, 0]
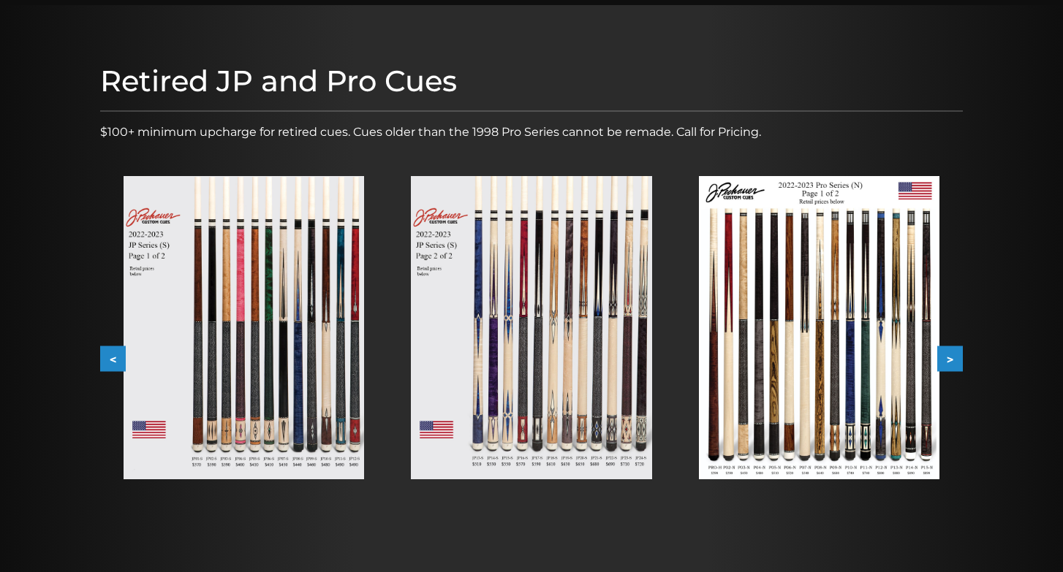
click at [951, 355] on button ">" at bounding box center [950, 359] width 26 height 26
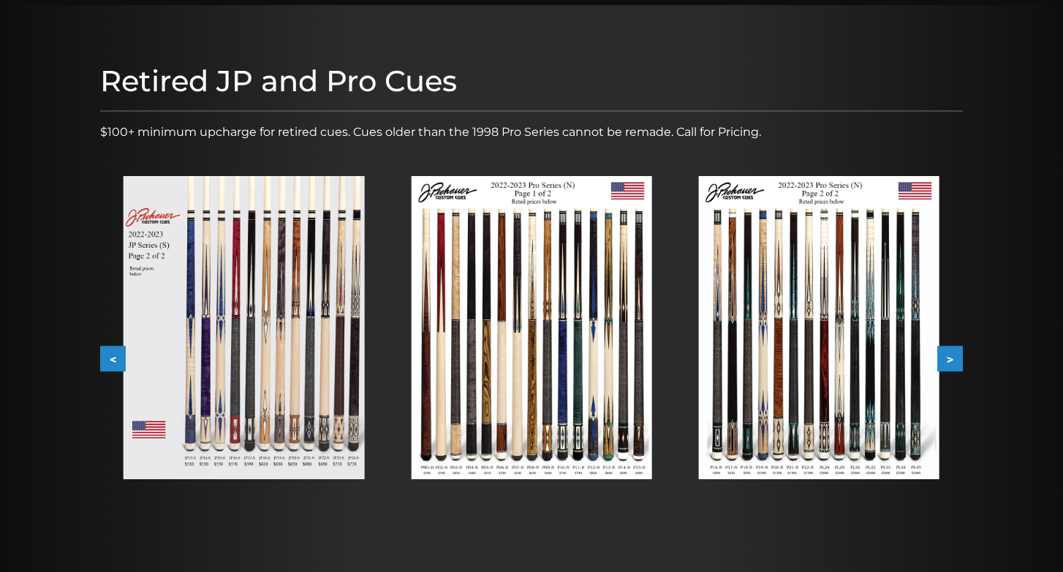
click at [947, 356] on button ">" at bounding box center [950, 359] width 26 height 26
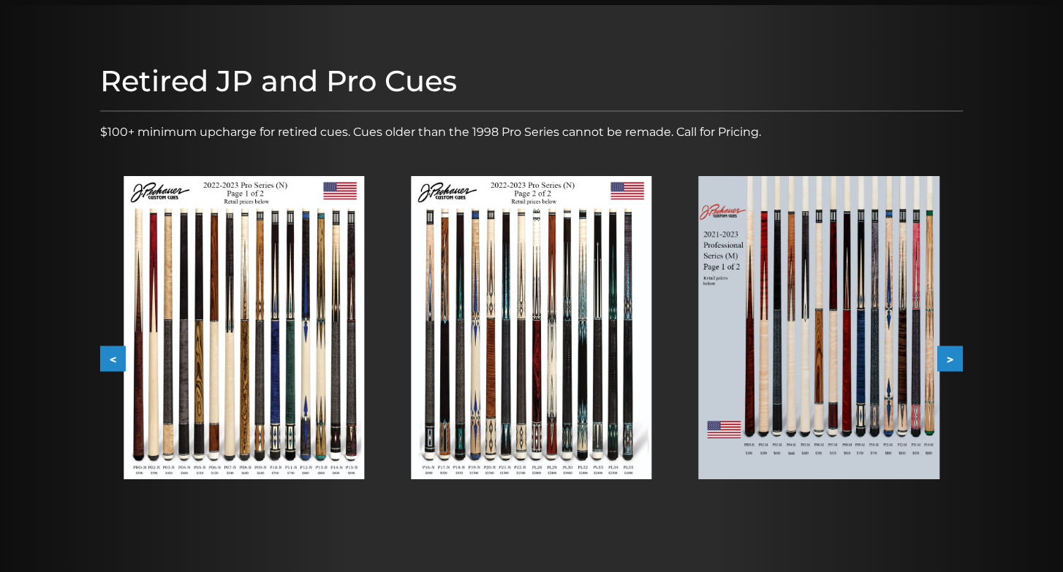
click at [949, 356] on button ">" at bounding box center [950, 359] width 26 height 26
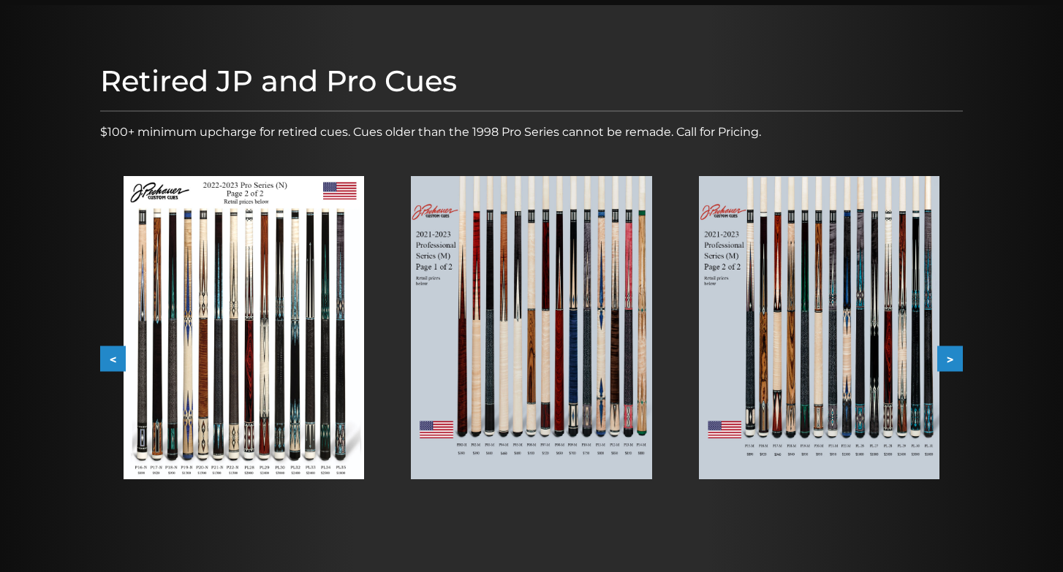
click at [951, 360] on button ">" at bounding box center [950, 359] width 26 height 26
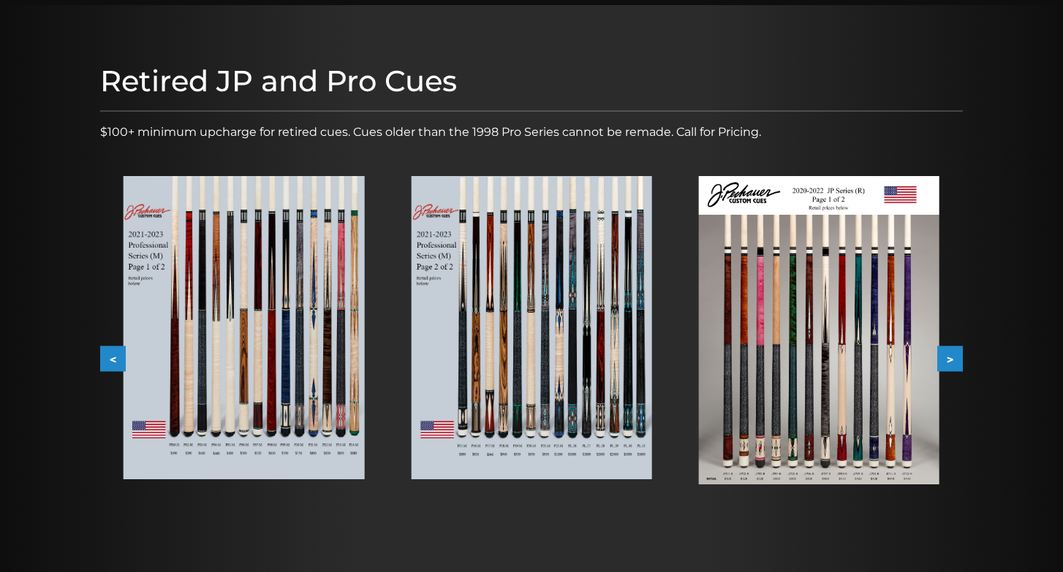
click at [308, 401] on img at bounding box center [244, 327] width 240 height 303
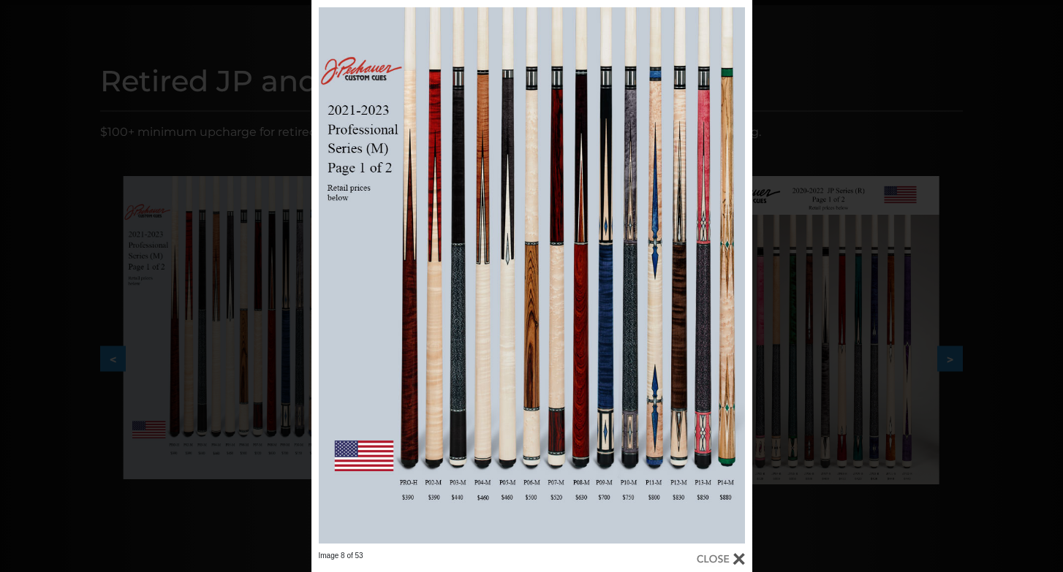
click at [215, 44] on div "Image 8 of 53" at bounding box center [531, 286] width 1063 height 572
